Goal: Transaction & Acquisition: Purchase product/service

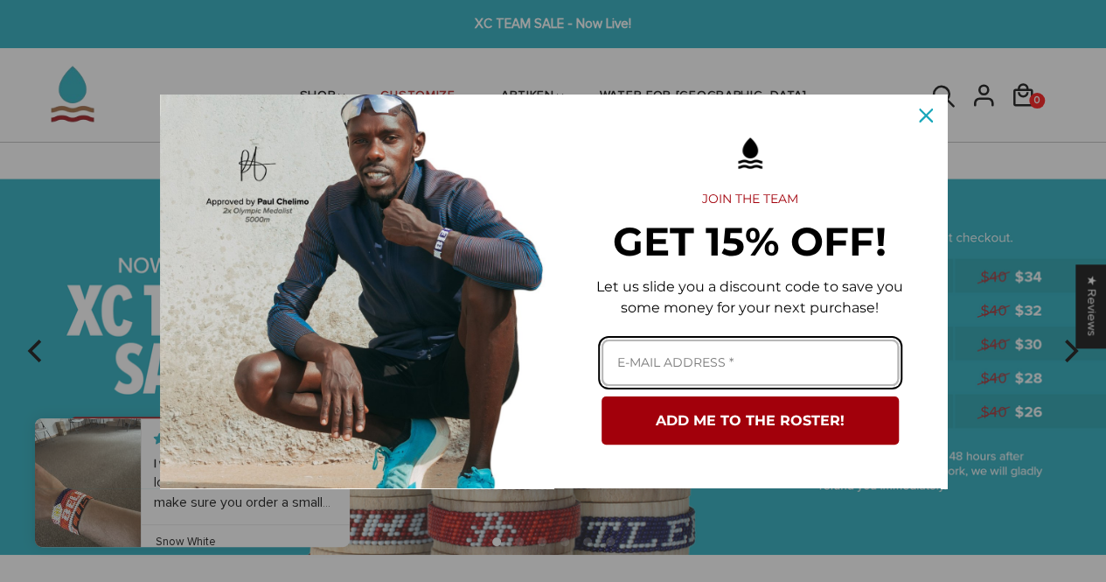
click at [752, 370] on input "Email field" at bounding box center [750, 362] width 297 height 46
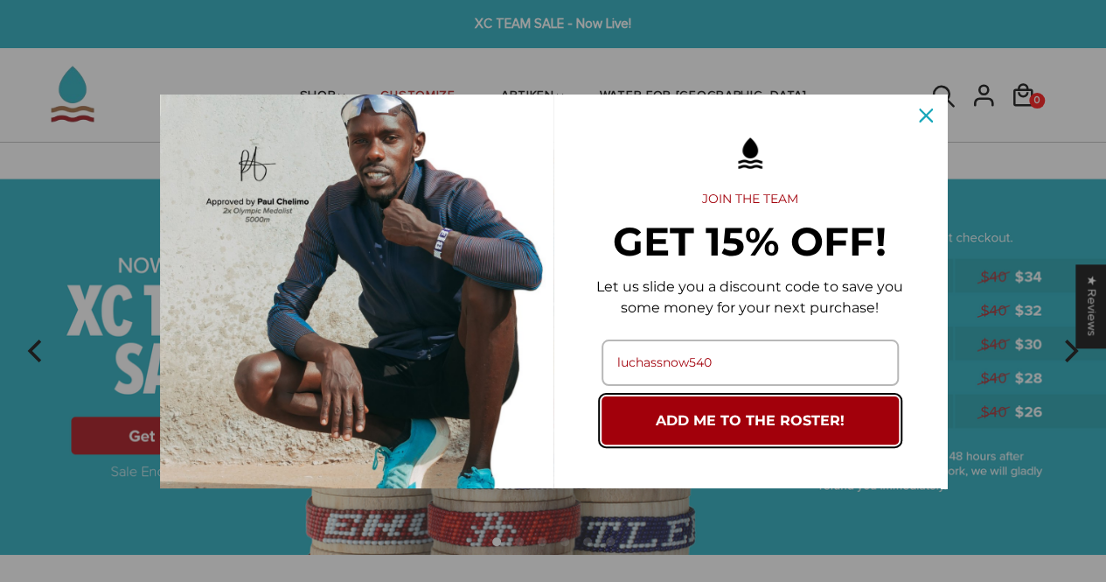
click at [738, 419] on button "ADD ME TO THE ROSTER!" at bounding box center [750, 420] width 297 height 48
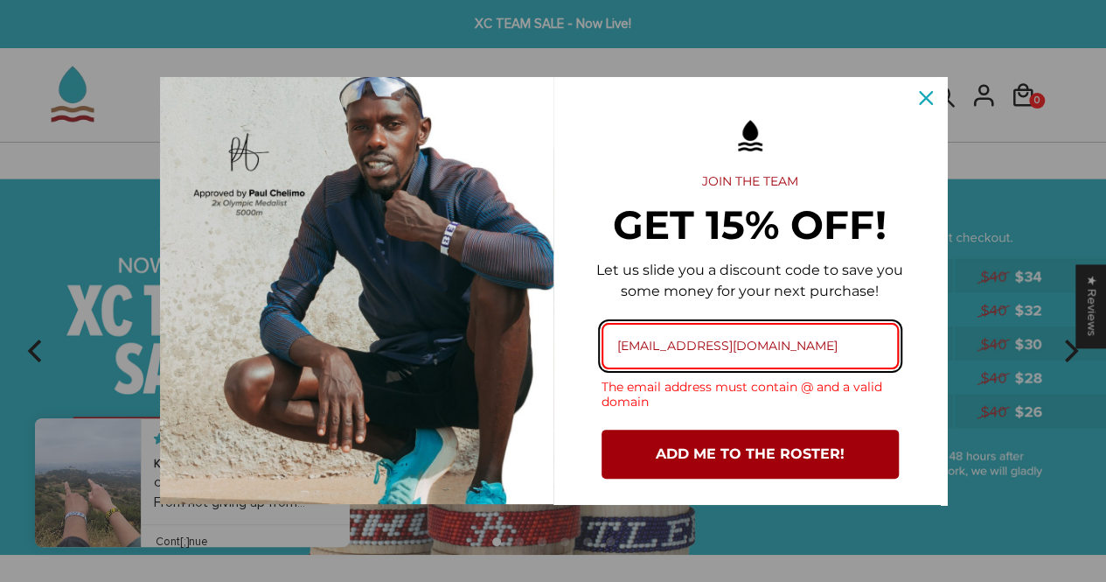
type input "luchassnow540@gmail.com"
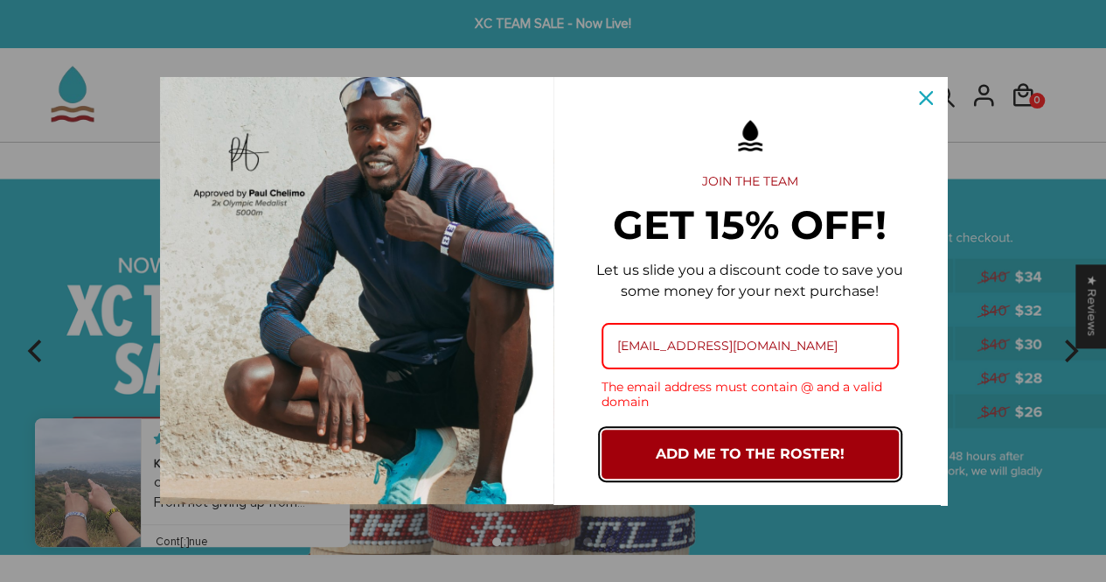
click at [739, 436] on button "ADD ME TO THE ROSTER!" at bounding box center [750, 453] width 297 height 48
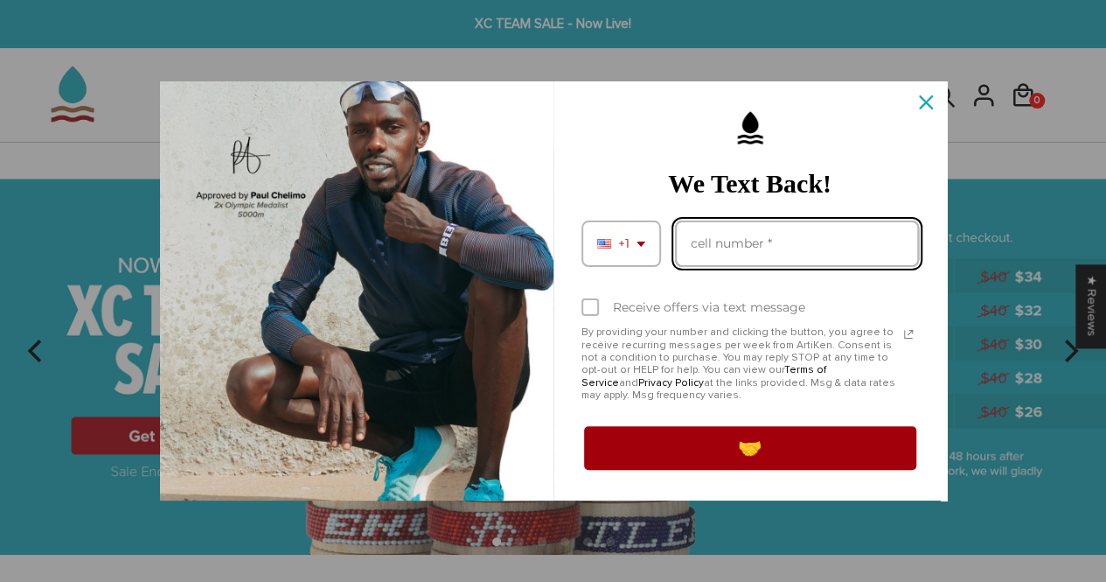
click at [747, 241] on input "Phone number field" at bounding box center [797, 243] width 244 height 46
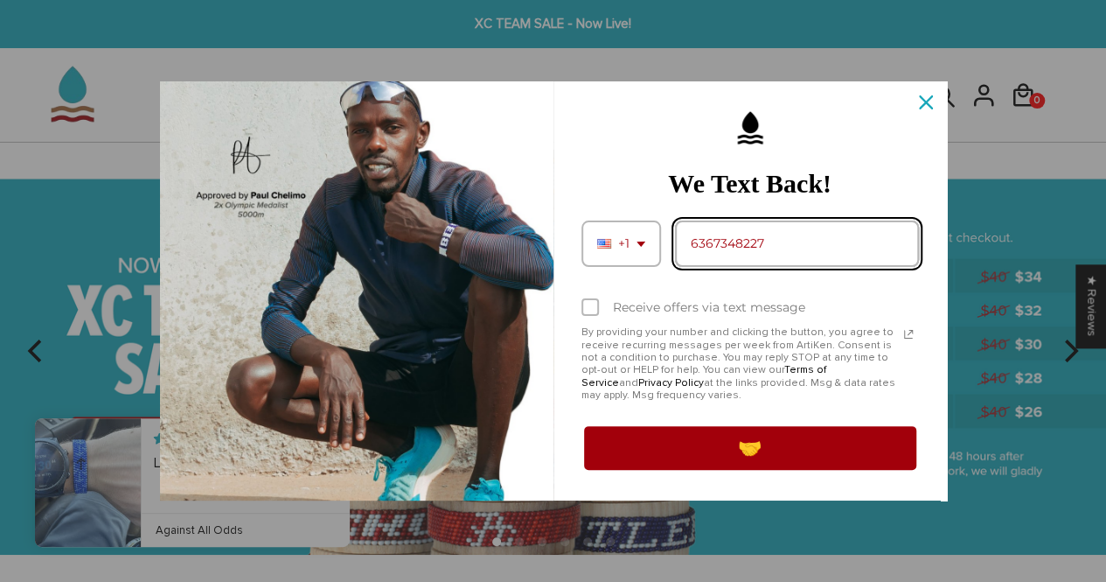
type input "6367348227"
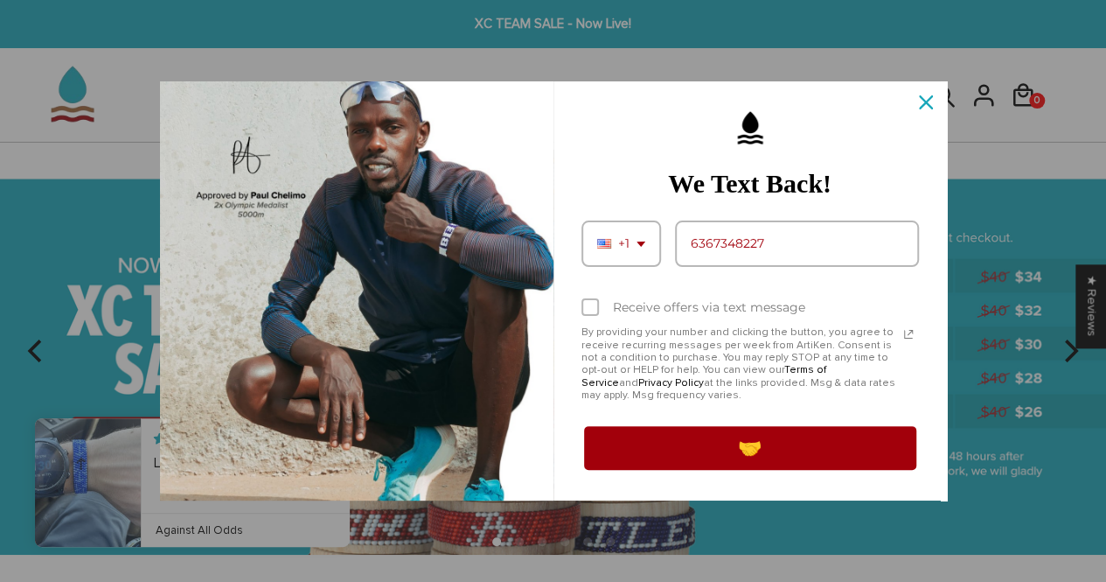
click at [591, 309] on div "Marketing offer form" at bounding box center [590, 306] width 17 height 17
click at [591, 309] on input "Receive offers via text message" at bounding box center [587, 308] width 11 height 11
click at [591, 309] on div "Marketing offer form" at bounding box center [590, 306] width 17 height 17
click at [591, 309] on input "Receive offers via text message" at bounding box center [587, 308] width 11 height 11
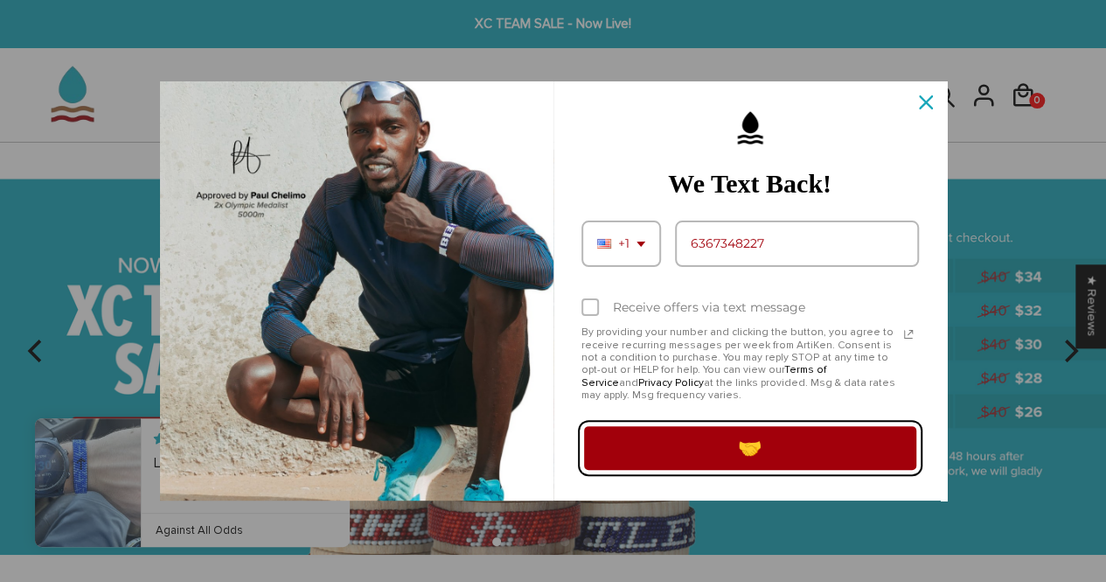
click at [693, 449] on button "🤝" at bounding box center [751, 447] width 338 height 49
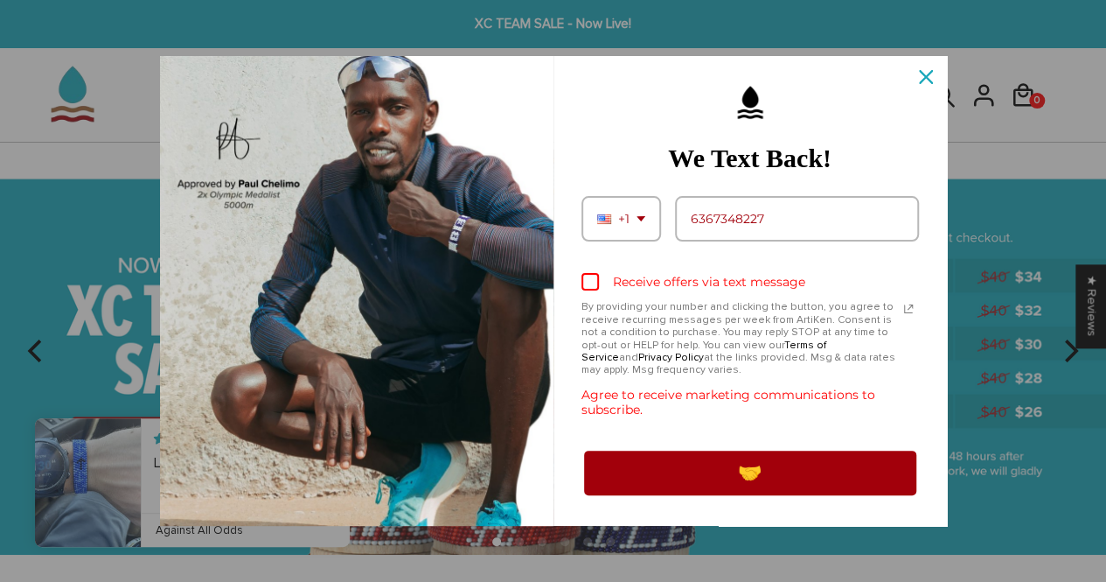
click at [589, 289] on div "Marketing offer form" at bounding box center [590, 281] width 17 height 17
click at [589, 289] on input "Receive offers via text message" at bounding box center [587, 283] width 11 height 11
checkbox input "true"
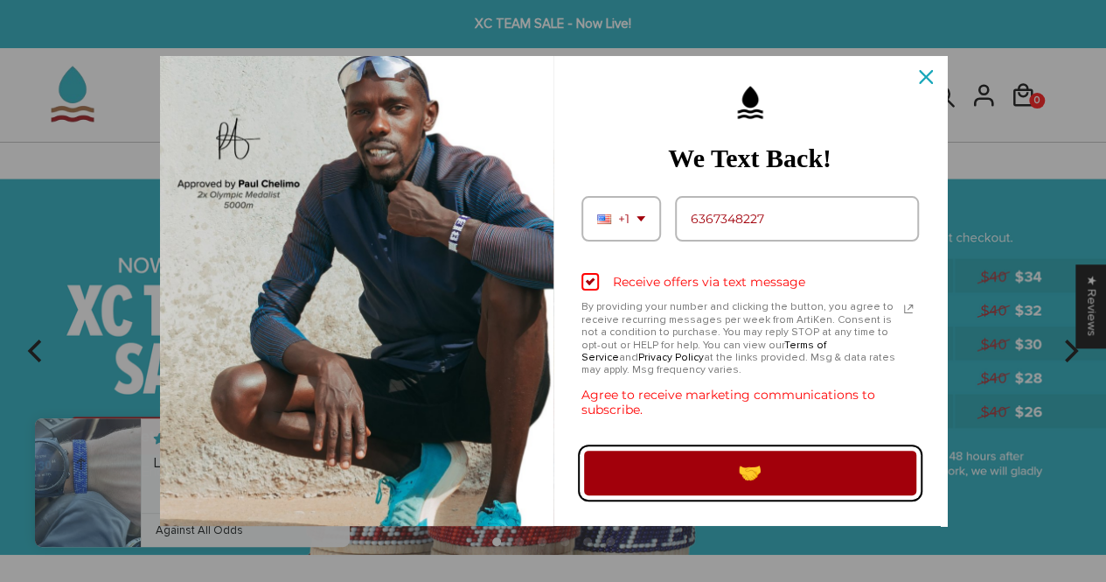
click at [683, 463] on button "🤝" at bounding box center [751, 472] width 338 height 49
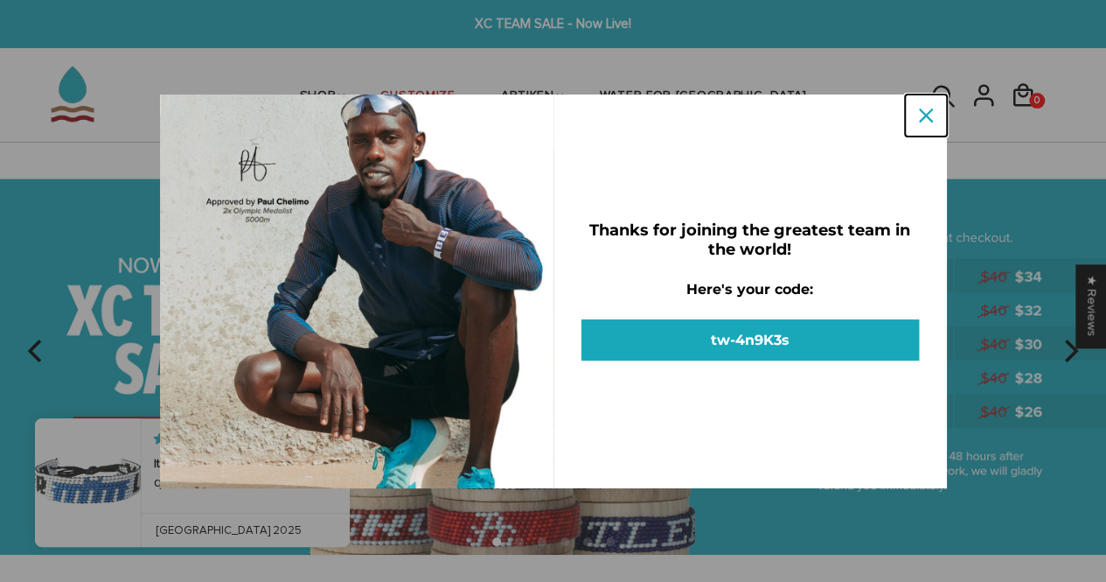
click at [927, 116] on icon "close icon" at bounding box center [926, 115] width 14 height 14
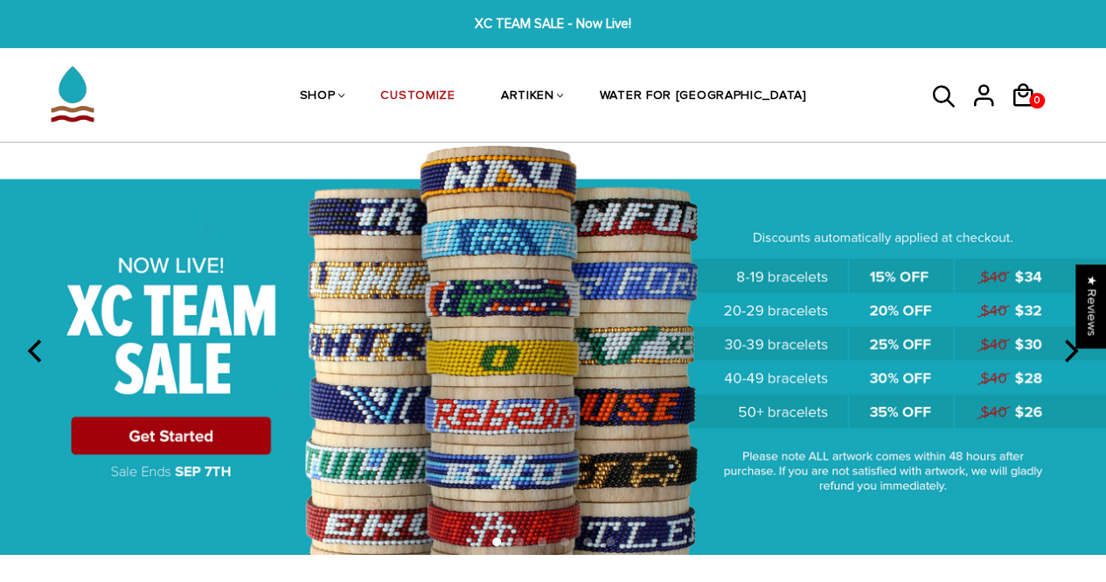
click at [216, 436] on img at bounding box center [553, 348] width 1106 height 411
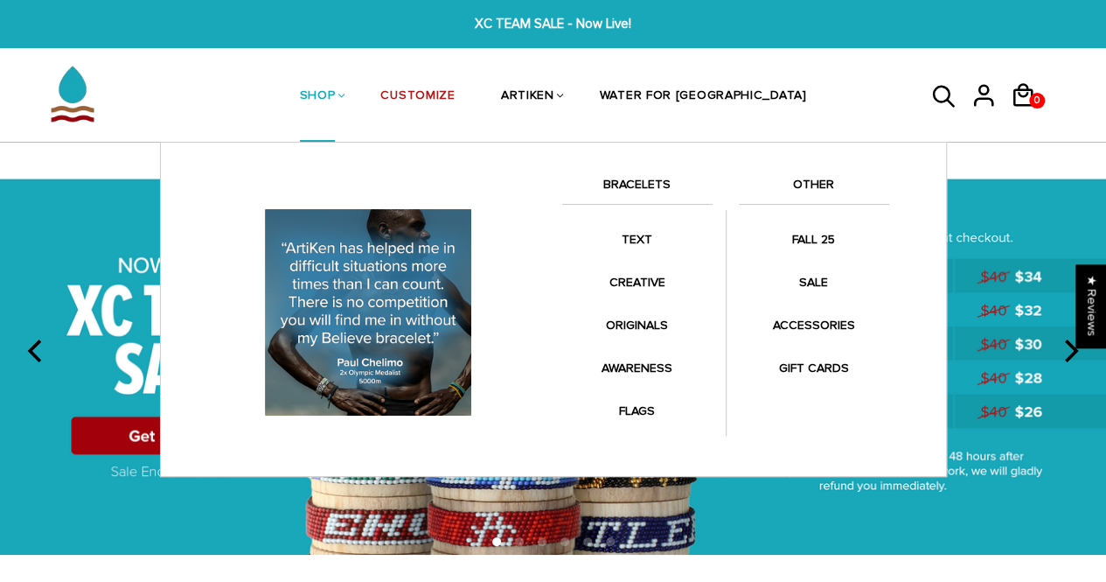
click at [336, 94] on link "SHOP" at bounding box center [318, 97] width 36 height 93
click at [359, 91] on li "SHOP BRACELETS TEXT Inspirational fuel for maximum growth." at bounding box center [317, 96] width 81 height 93
click at [639, 197] on link "BRACELETS" at bounding box center [637, 189] width 150 height 30
click at [614, 178] on link "BRACELETS" at bounding box center [637, 189] width 150 height 30
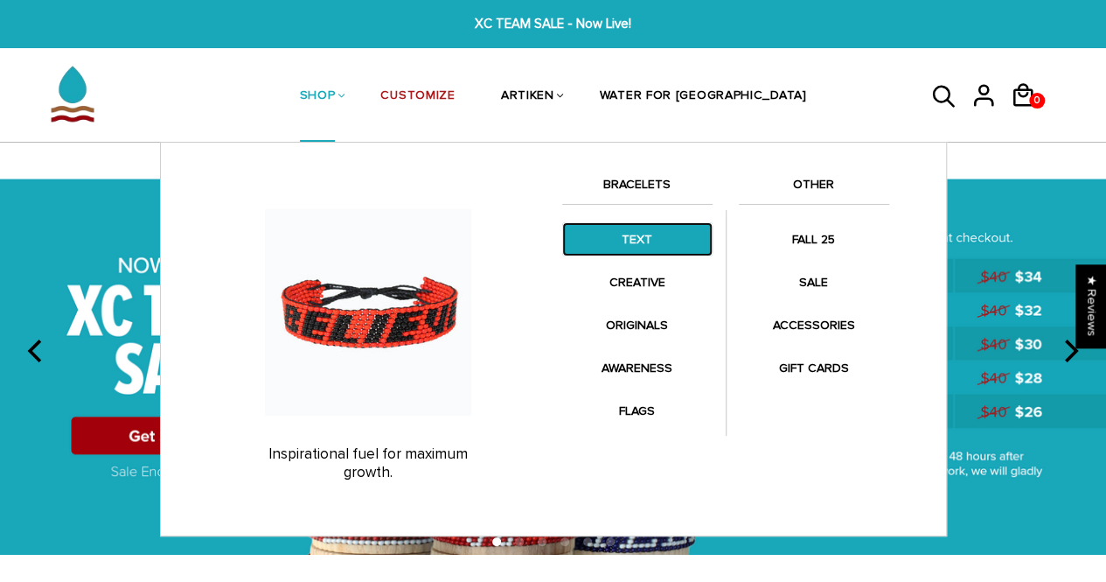
click at [621, 247] on link "TEXT" at bounding box center [637, 239] width 150 height 34
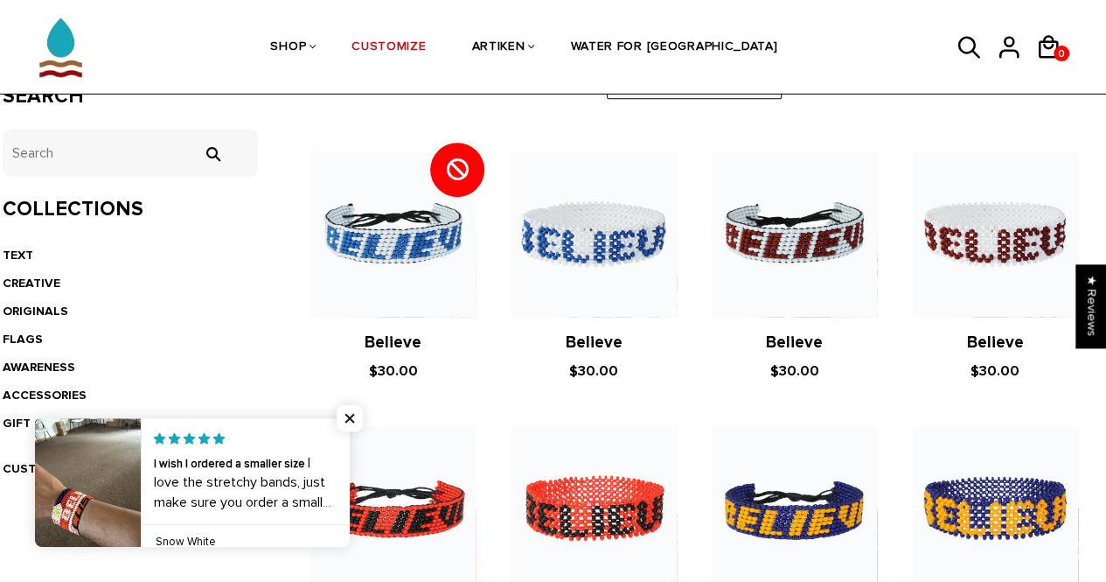
scroll to position [331, 0]
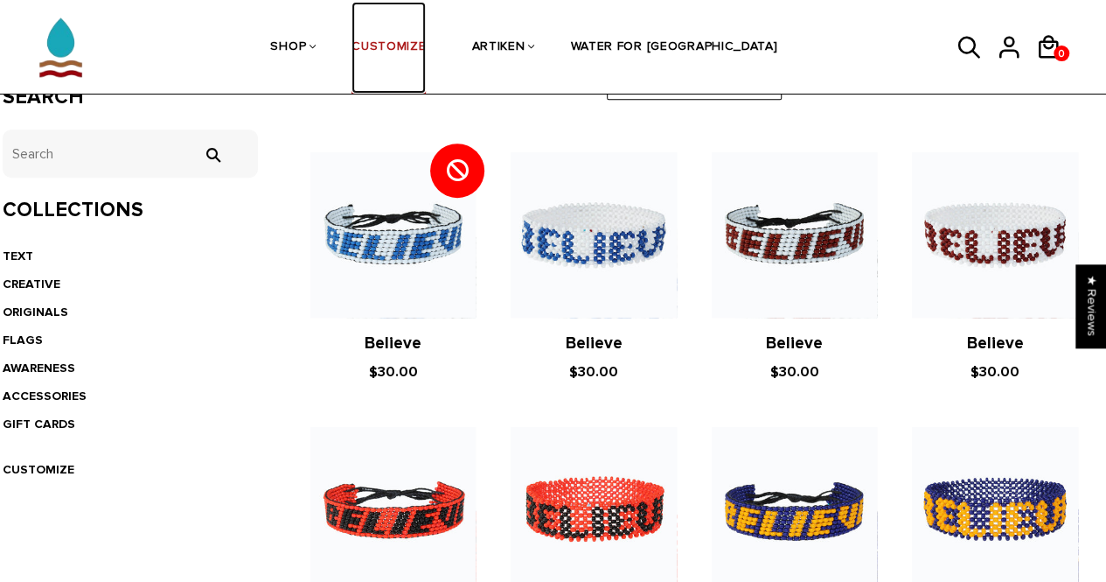
click at [426, 39] on link "CUSTOMIZE" at bounding box center [389, 48] width 74 height 93
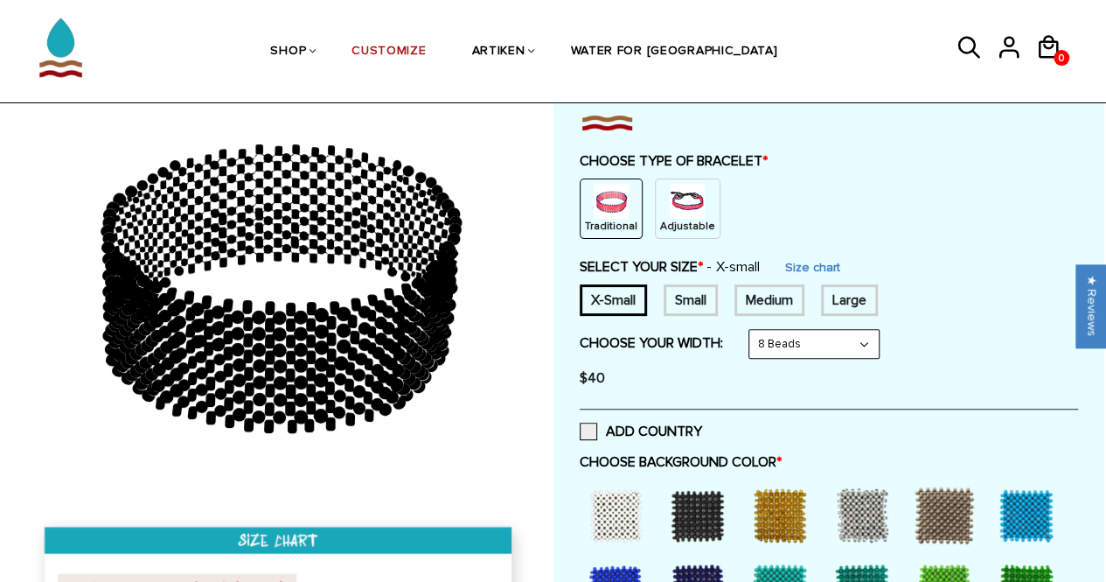
scroll to position [156, 0]
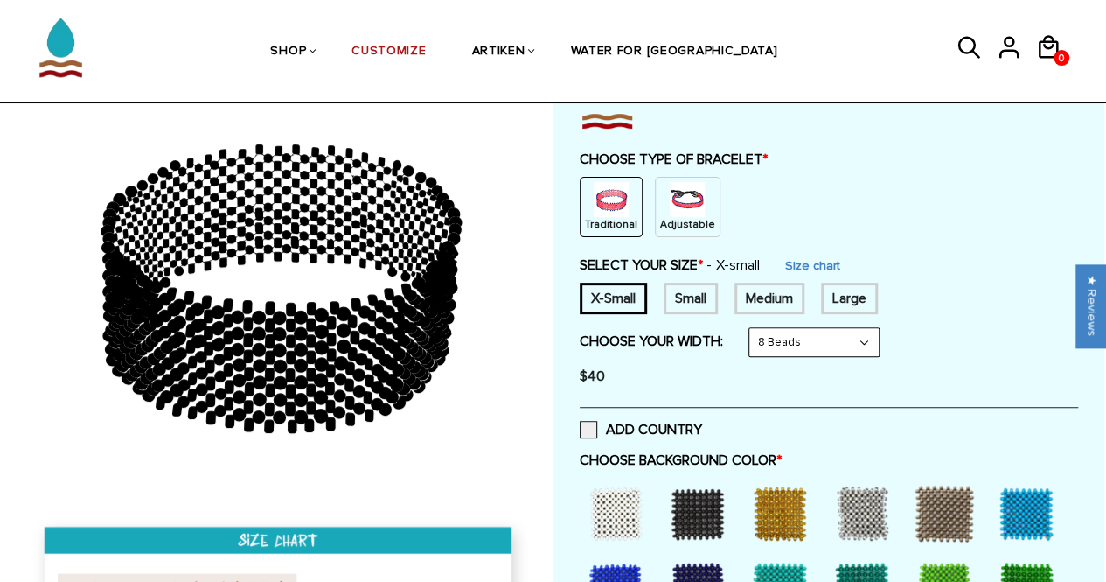
click at [632, 224] on div "Traditional" at bounding box center [611, 207] width 63 height 60
click at [787, 351] on select "8 Beads 6 Beads 10 Beads" at bounding box center [813, 342] width 129 height 28
select select "6-beads"
click at [752, 328] on select "8 Beads 6 Beads 10 Beads" at bounding box center [813, 342] width 129 height 28
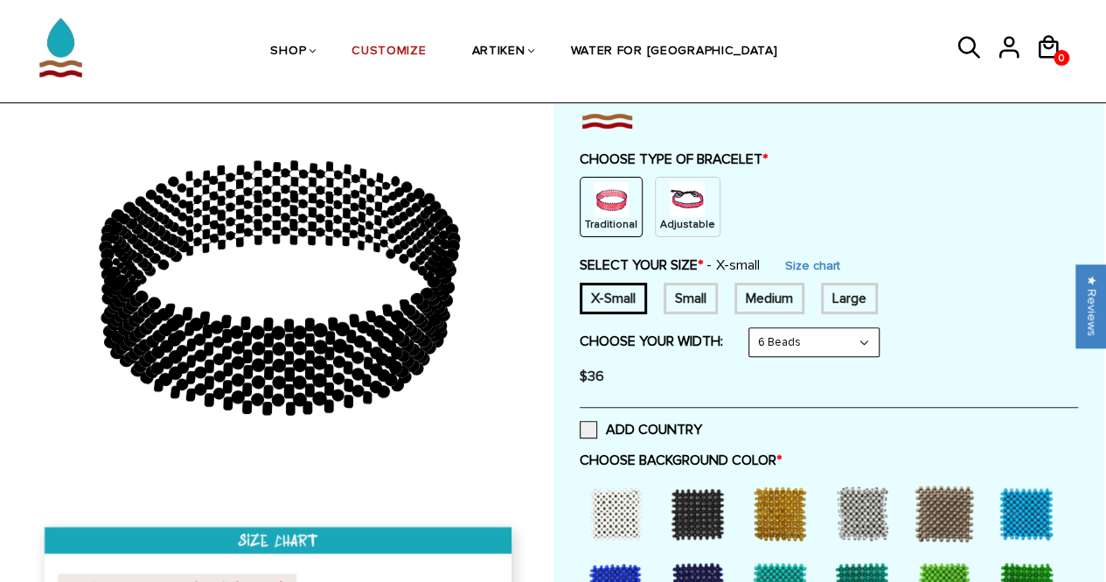
click at [610, 296] on div "X-Small" at bounding box center [613, 297] width 67 height 31
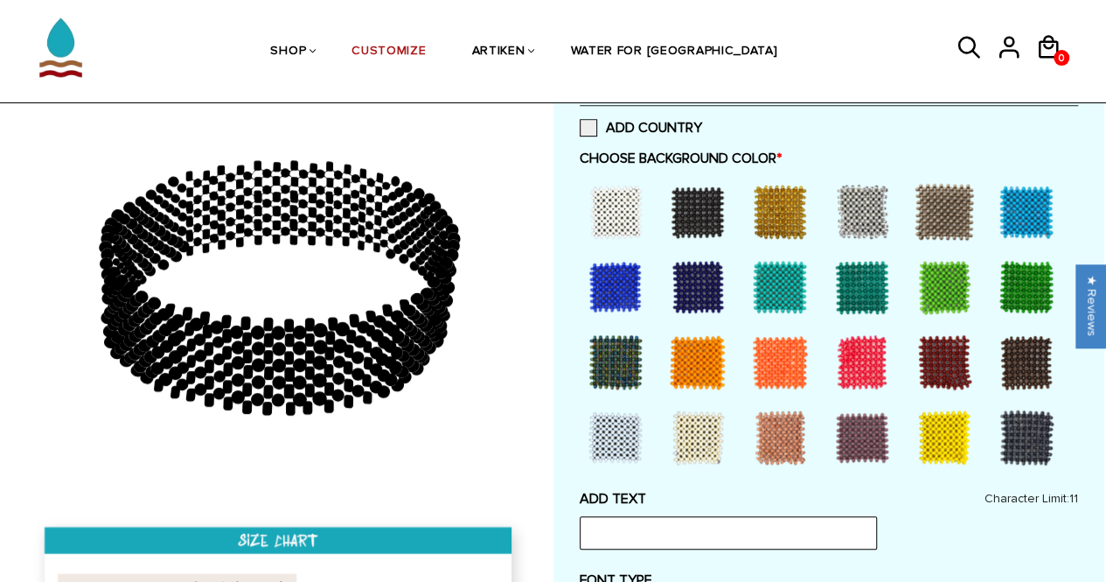
scroll to position [453, 0]
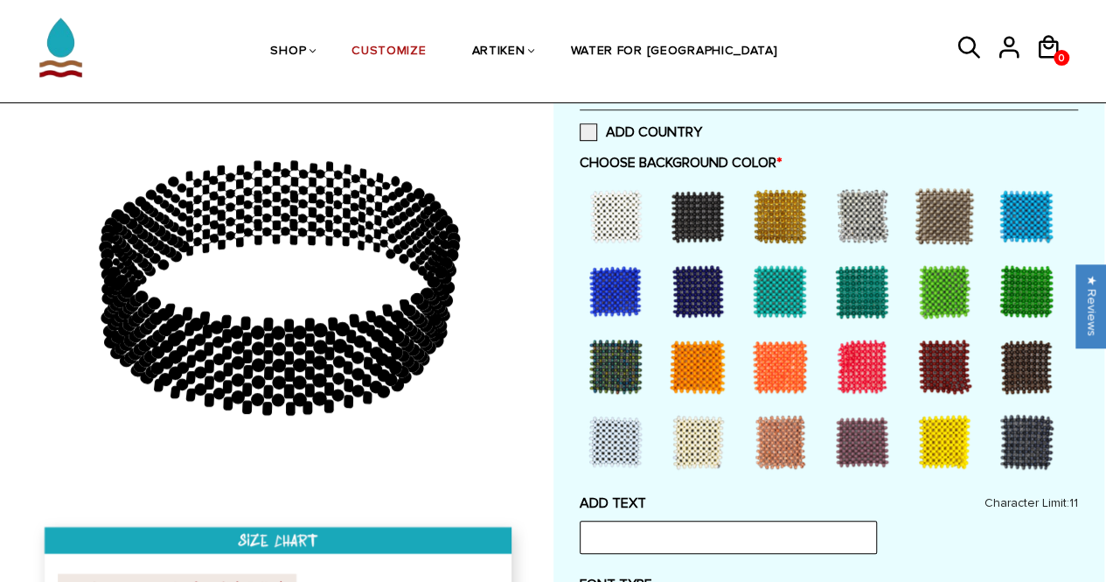
click at [616, 308] on div at bounding box center [616, 291] width 70 height 70
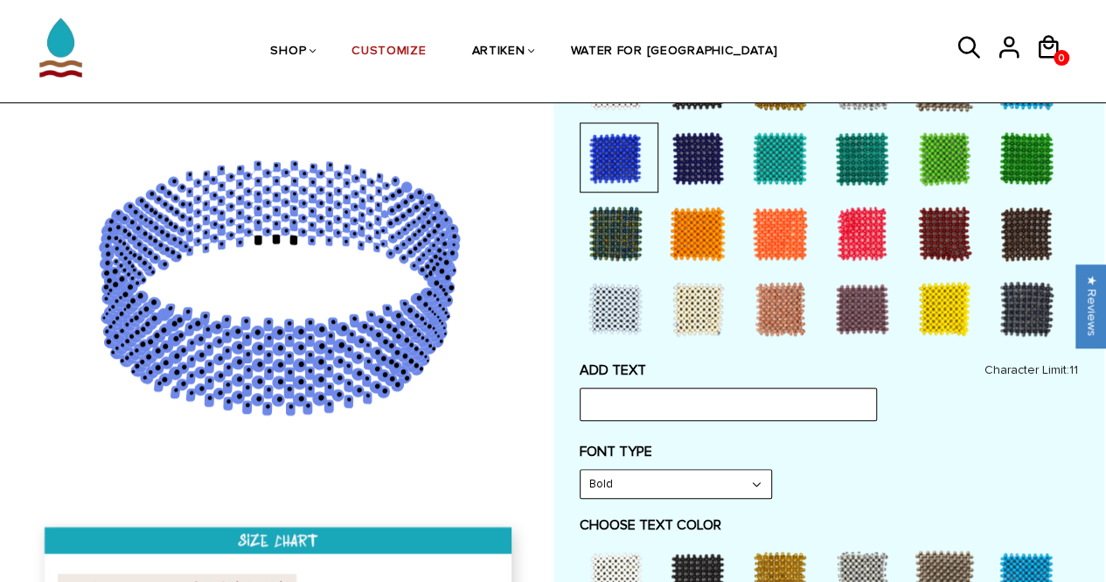
scroll to position [587, 0]
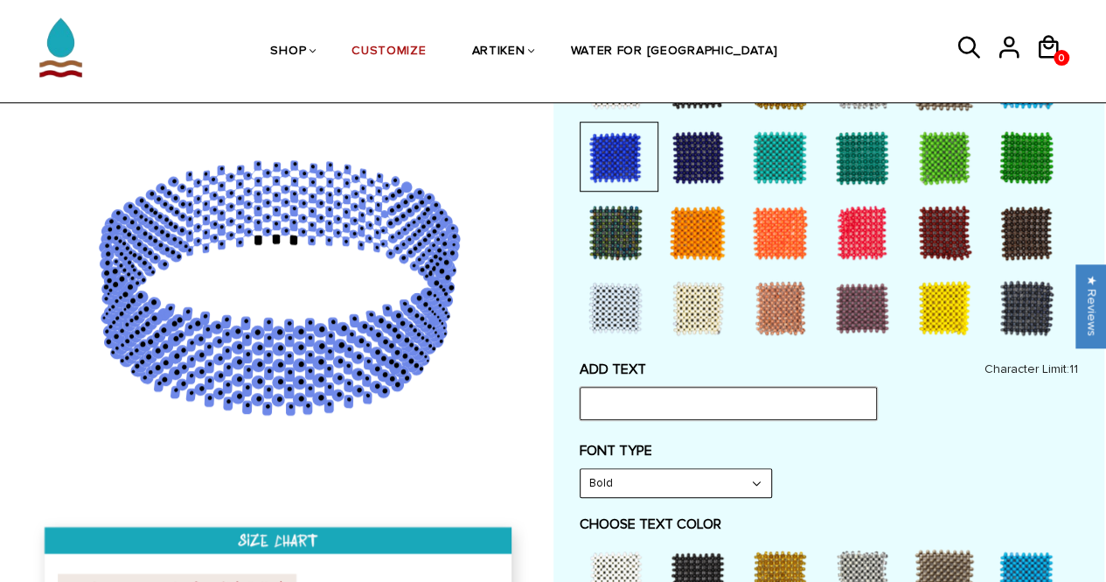
click at [661, 389] on input "text" at bounding box center [728, 403] width 297 height 33
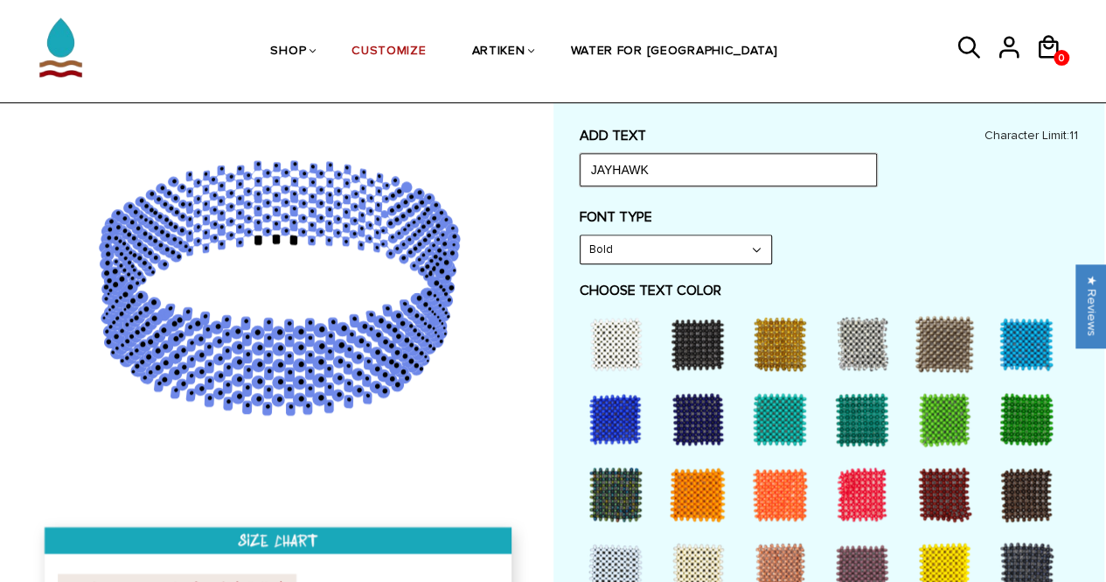
scroll to position [822, 0]
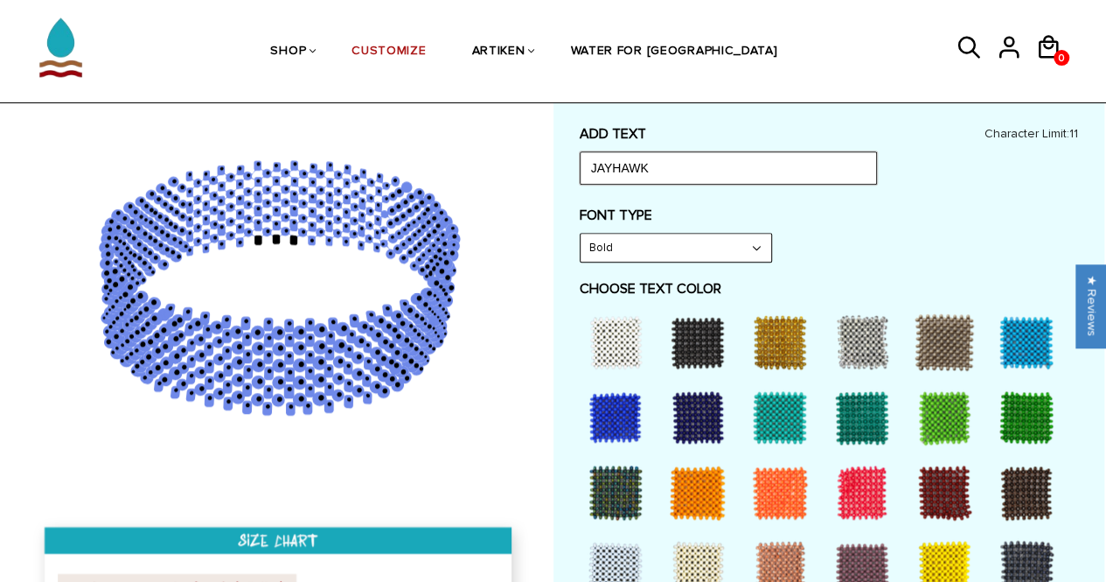
type input "JAYHAWK"
click at [752, 238] on select "Bold" at bounding box center [676, 247] width 191 height 28
click at [743, 245] on select "Bold" at bounding box center [676, 247] width 191 height 28
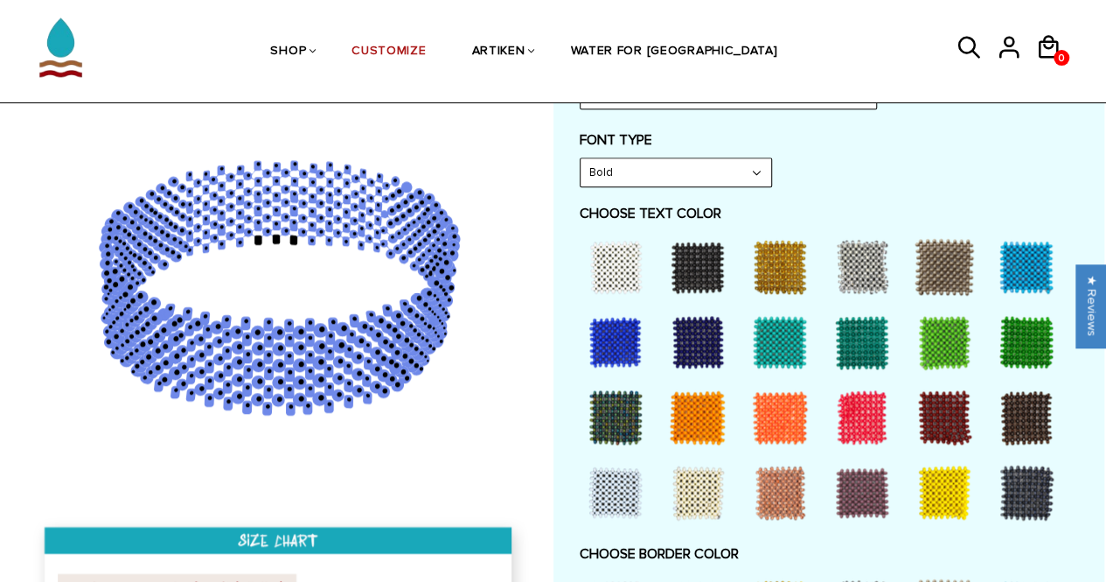
scroll to position [938, 0]
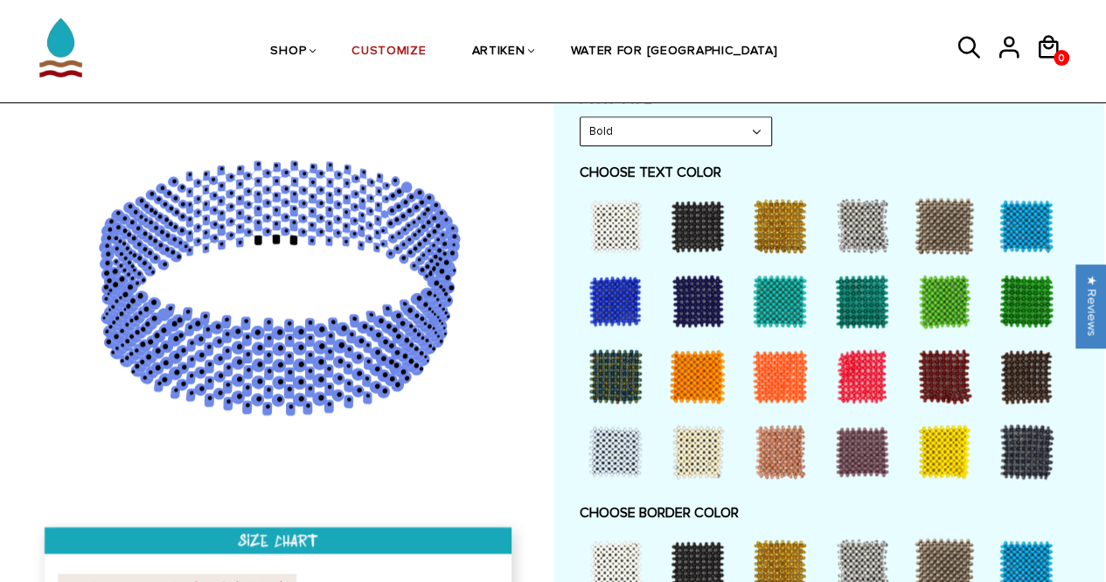
click at [853, 372] on div at bounding box center [862, 376] width 70 height 70
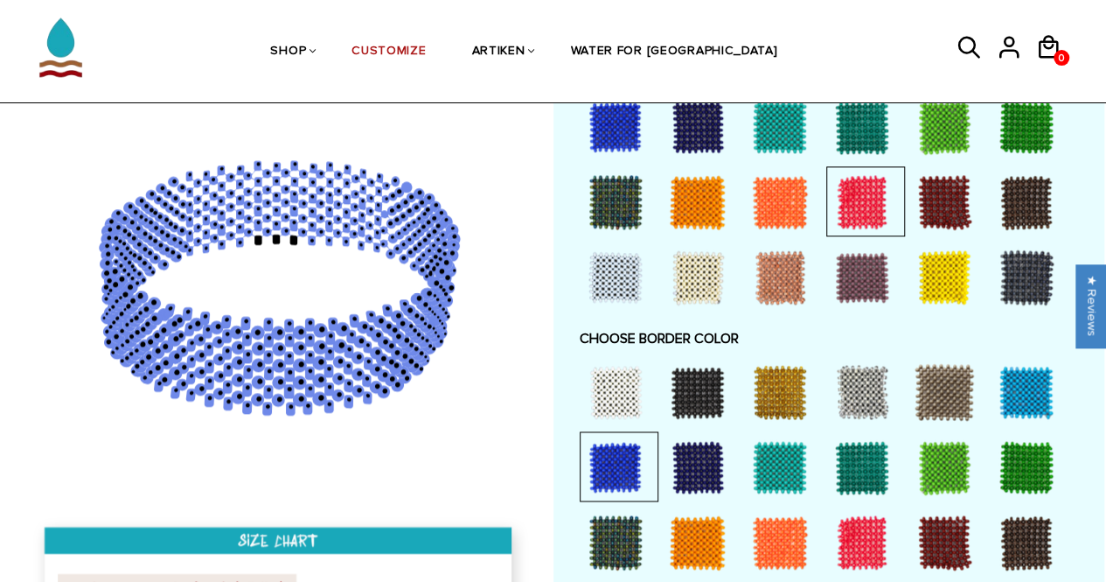
scroll to position [1137, 0]
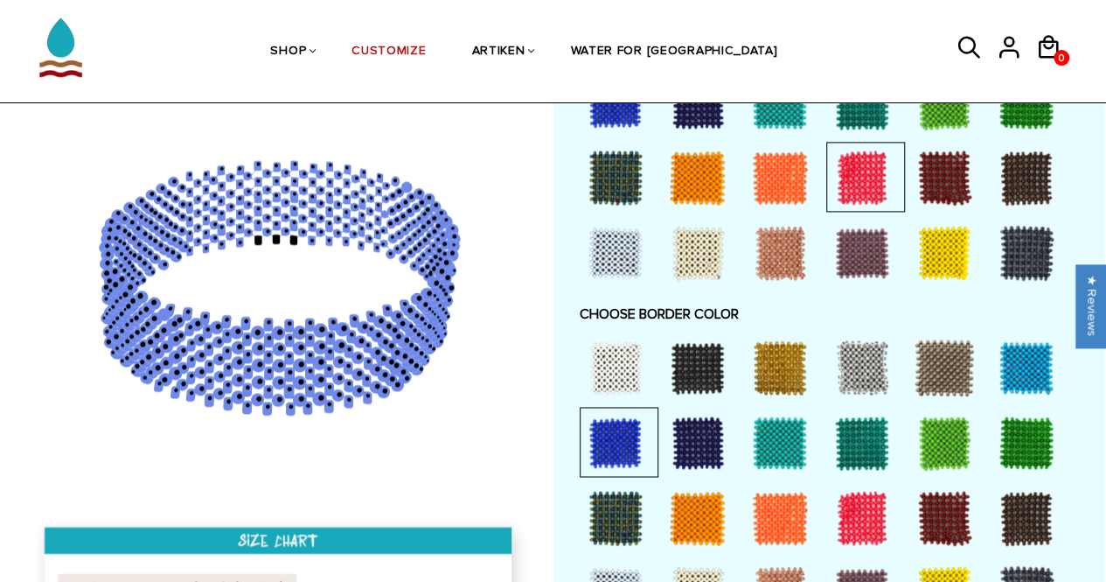
click at [627, 375] on div at bounding box center [616, 367] width 70 height 70
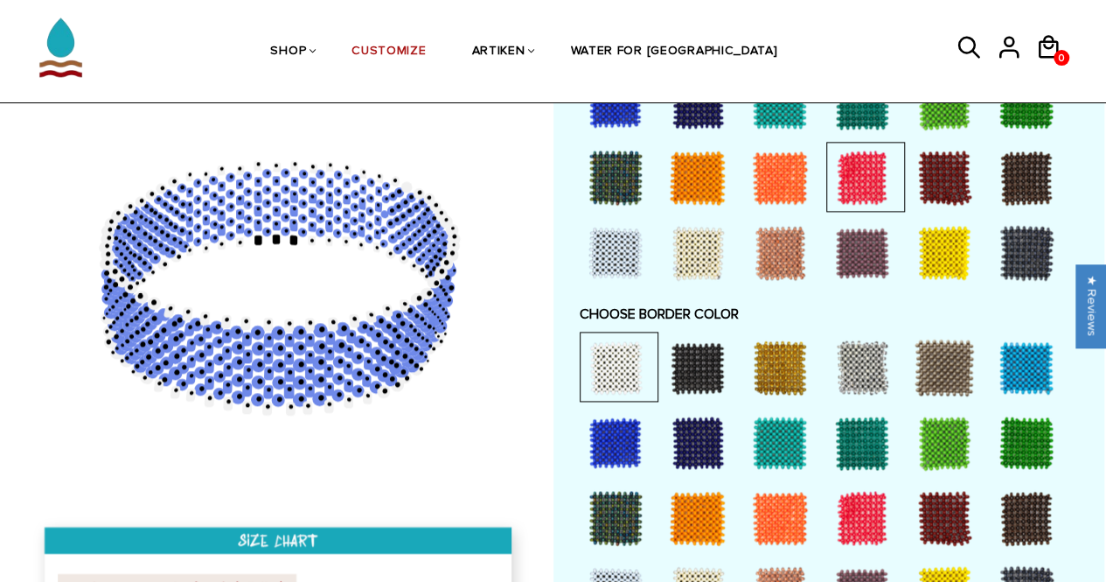
click at [932, 559] on div at bounding box center [944, 593] width 70 height 70
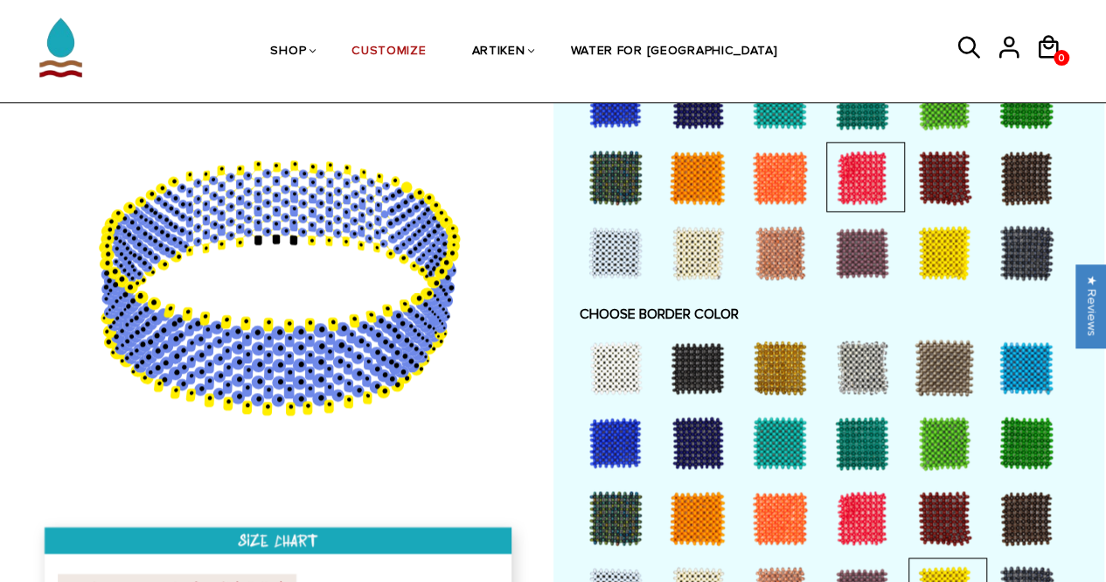
click at [609, 350] on div at bounding box center [616, 367] width 70 height 70
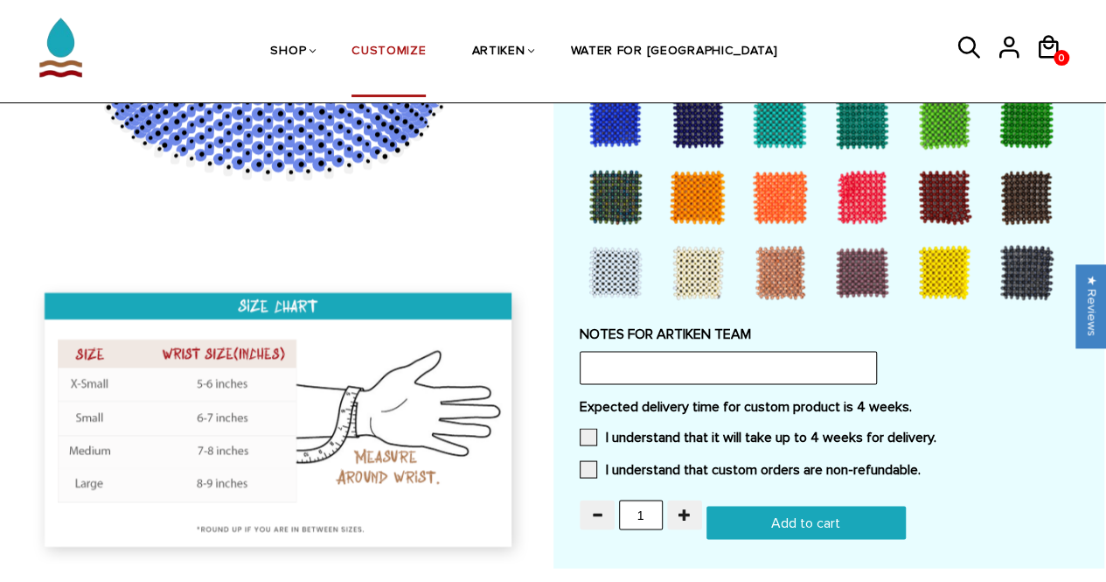
scroll to position [1460, 0]
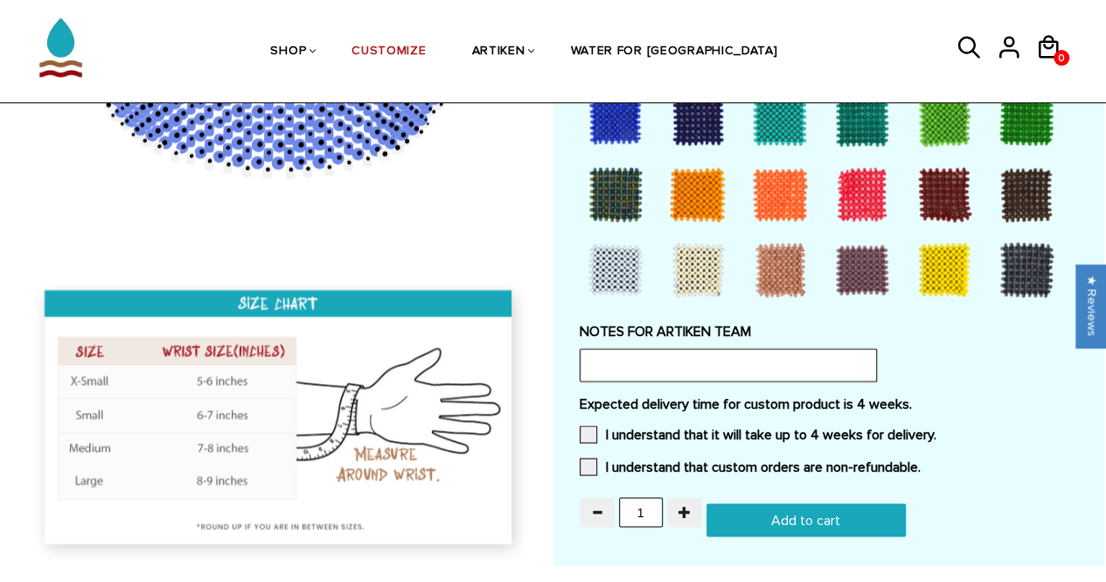
click at [846, 367] on input "text" at bounding box center [728, 364] width 297 height 33
click at [586, 431] on span at bounding box center [588, 433] width 17 height 17
click at [937, 428] on input "I understand that it will take up to 4 weeks for delivery." at bounding box center [937, 428] width 0 height 0
click at [588, 457] on span at bounding box center [588, 465] width 17 height 17
click at [921, 461] on input "I understand that custom orders are non-refundable." at bounding box center [921, 461] width 0 height 0
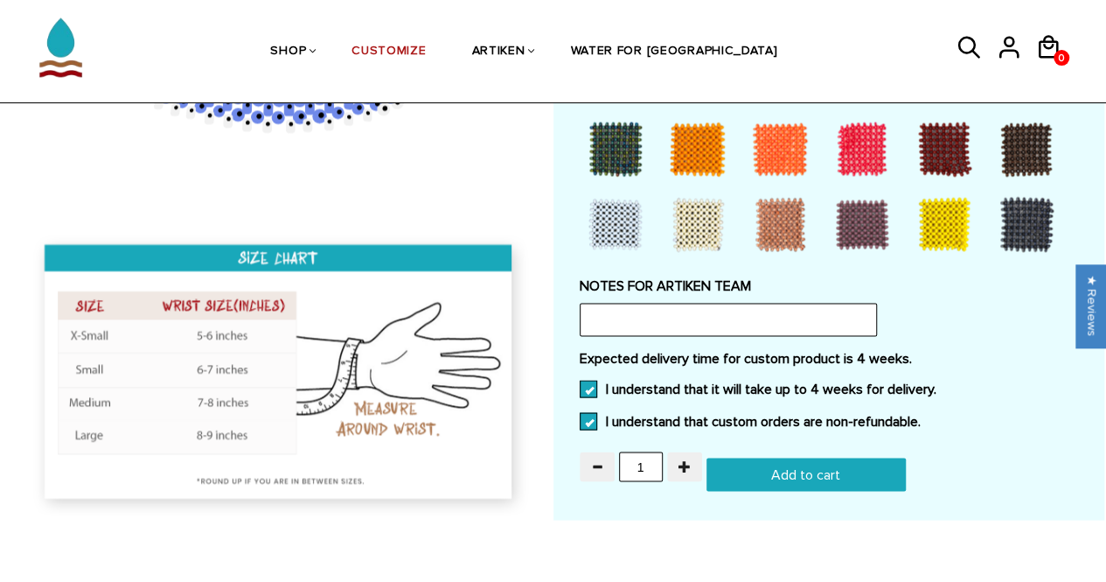
scroll to position [1509, 0]
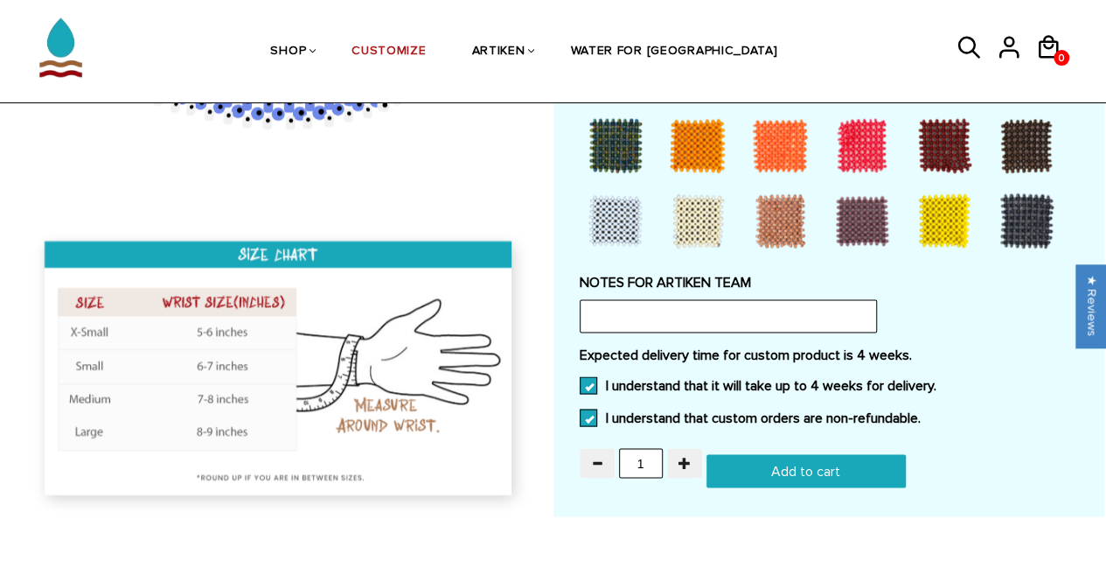
click at [723, 459] on input "Add to cart" at bounding box center [806, 470] width 199 height 33
type input "Add to cart"
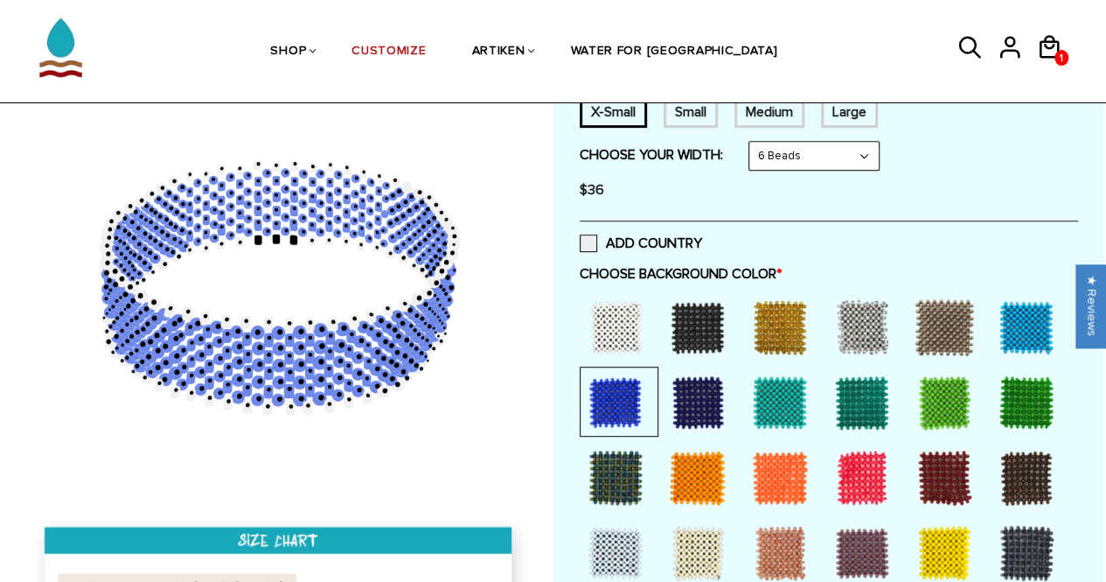
scroll to position [0, 0]
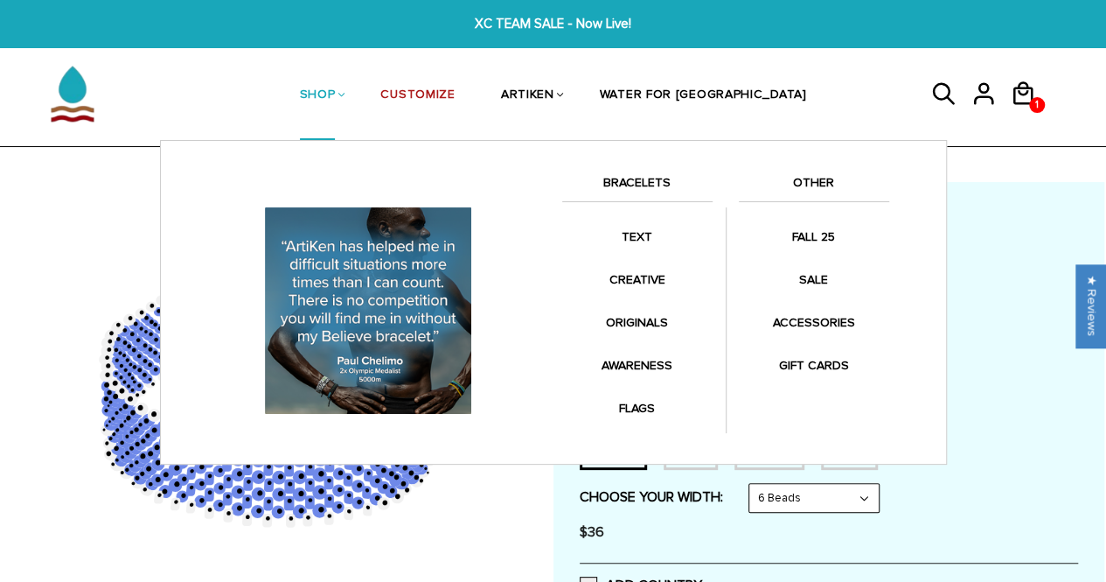
click at [359, 104] on li "SHOP BRACELETS TEXT Inspirational fuel for maximum growth." at bounding box center [317, 95] width 81 height 90
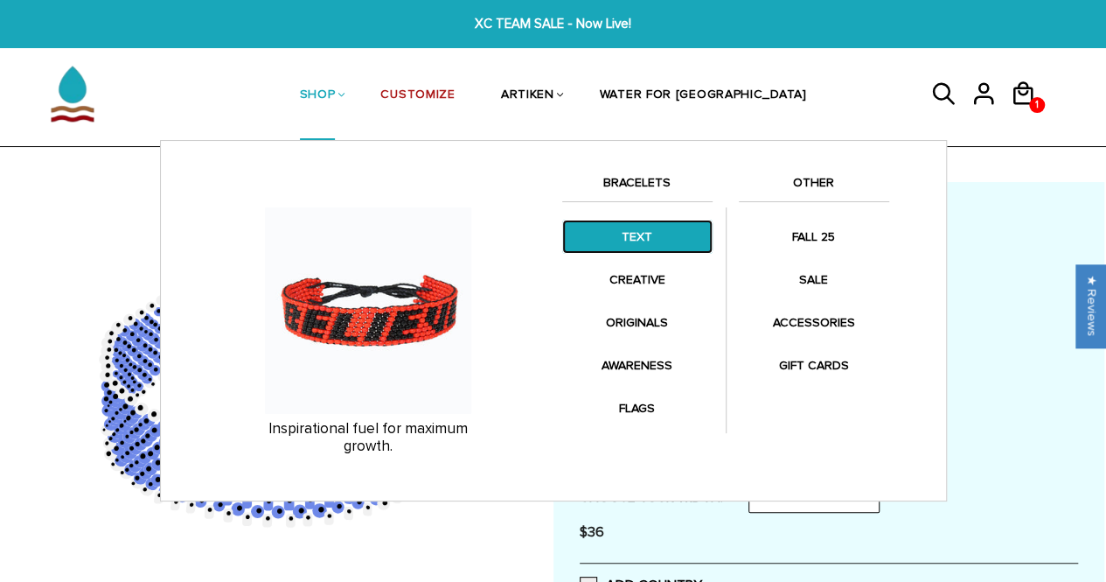
click at [621, 237] on link "TEXT" at bounding box center [637, 236] width 150 height 34
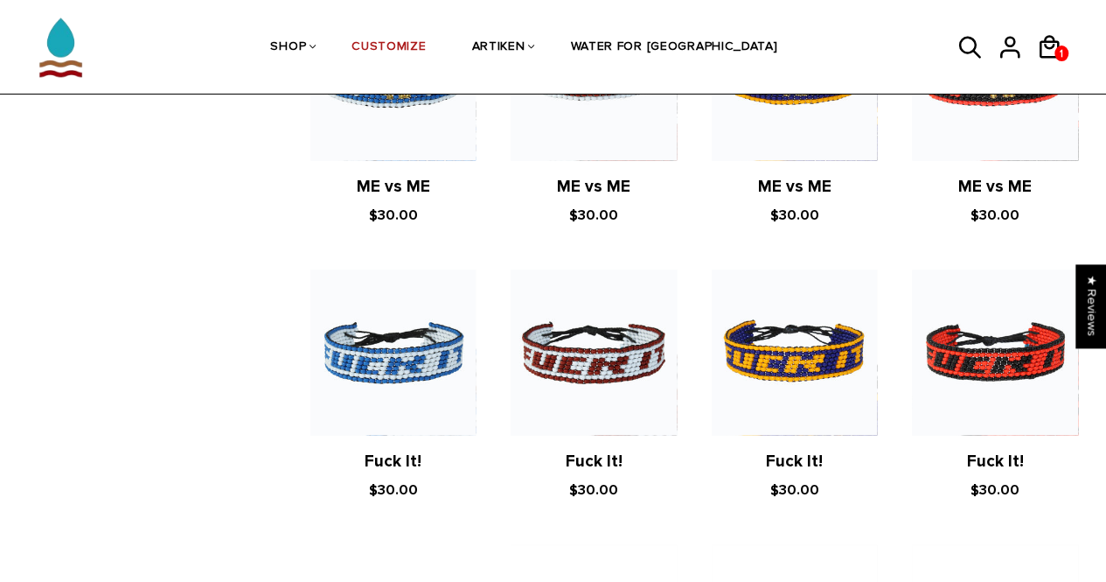
scroll to position [1583, 0]
